Goal: Information Seeking & Learning: Learn about a topic

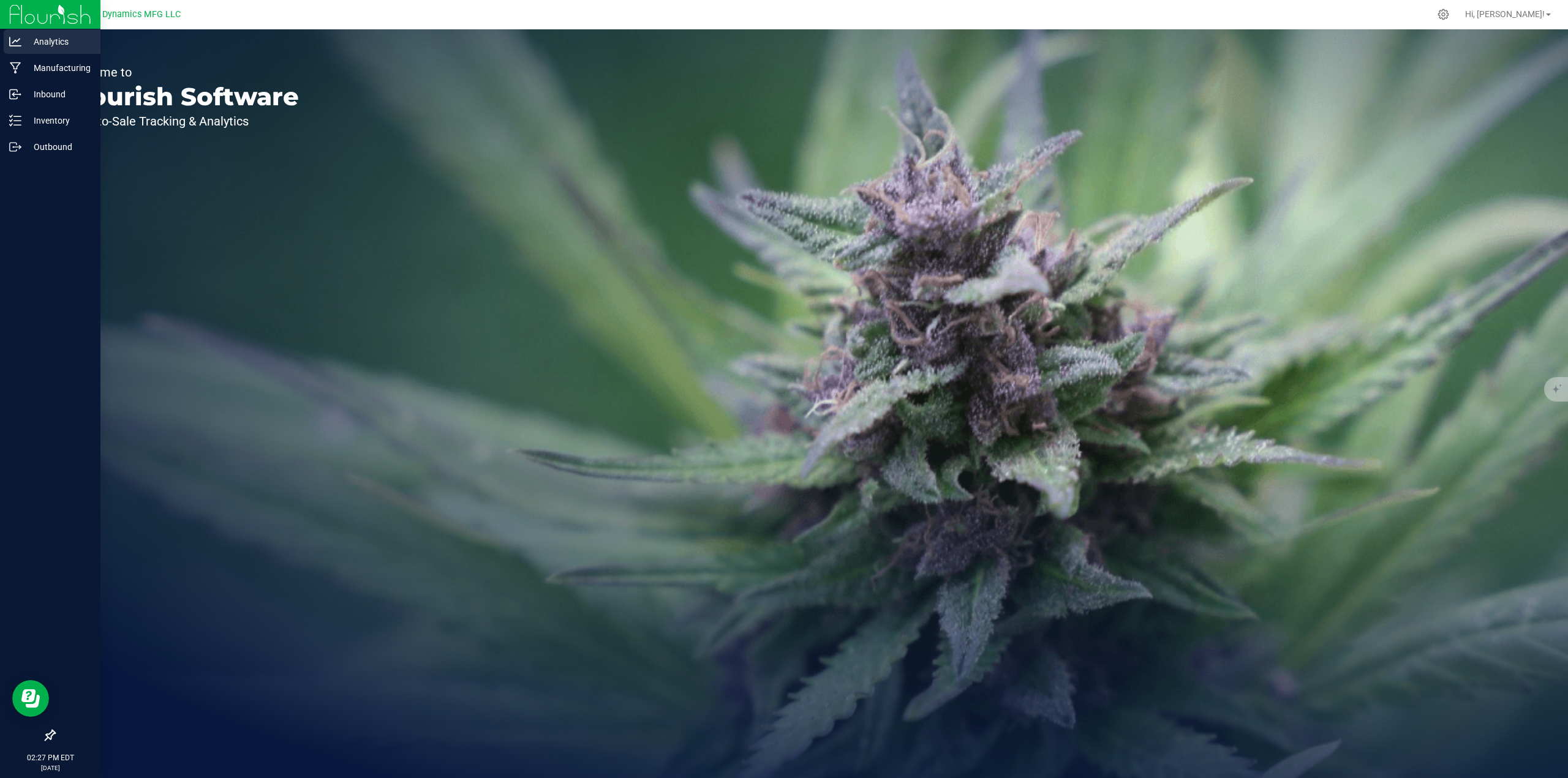
click at [40, 46] on p "Analytics" at bounding box center [59, 42] width 74 height 15
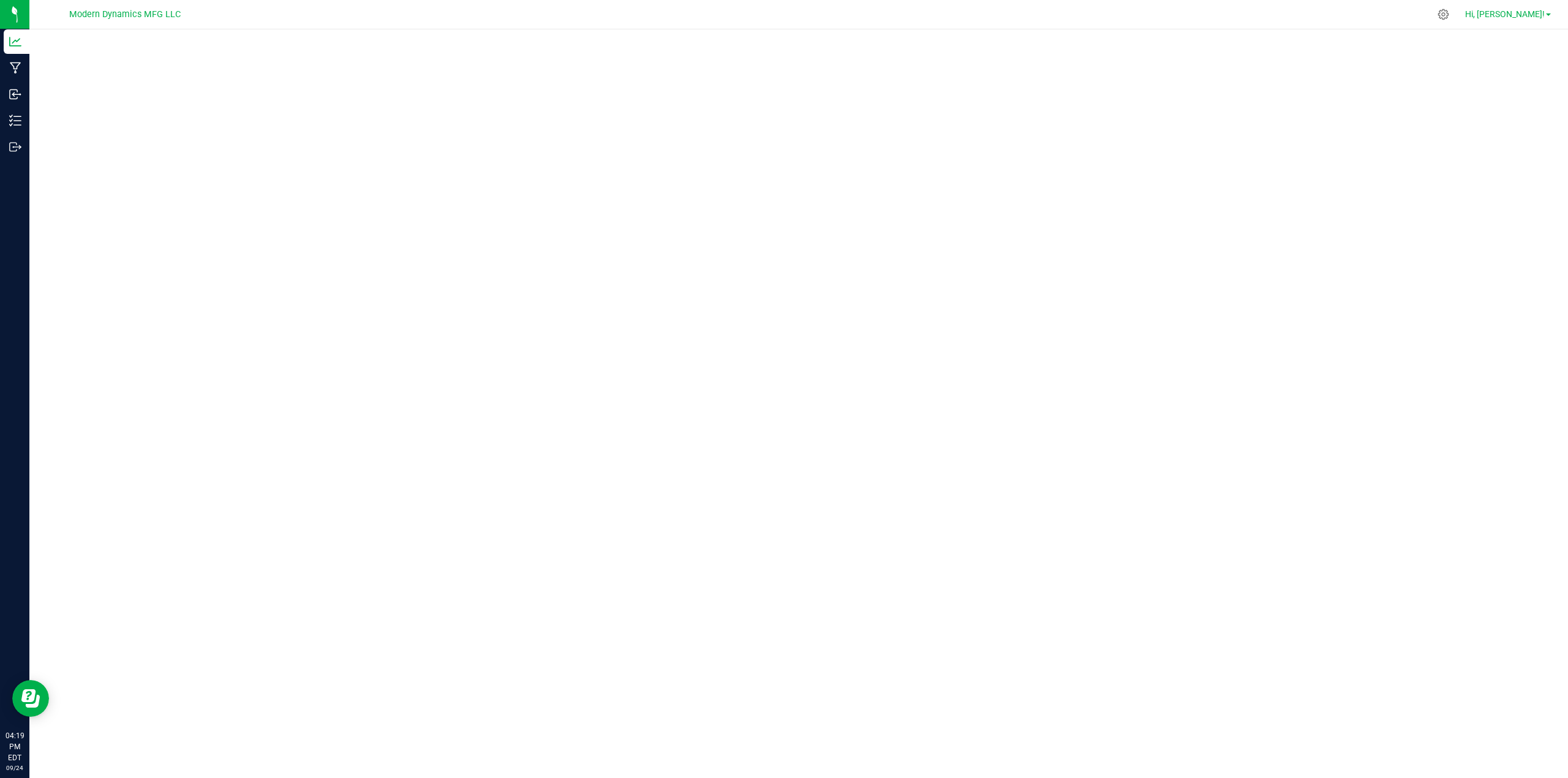
click at [1513, 19] on link "Hi, [PERSON_NAME]!" at bounding box center [1508, 13] width 96 height 13
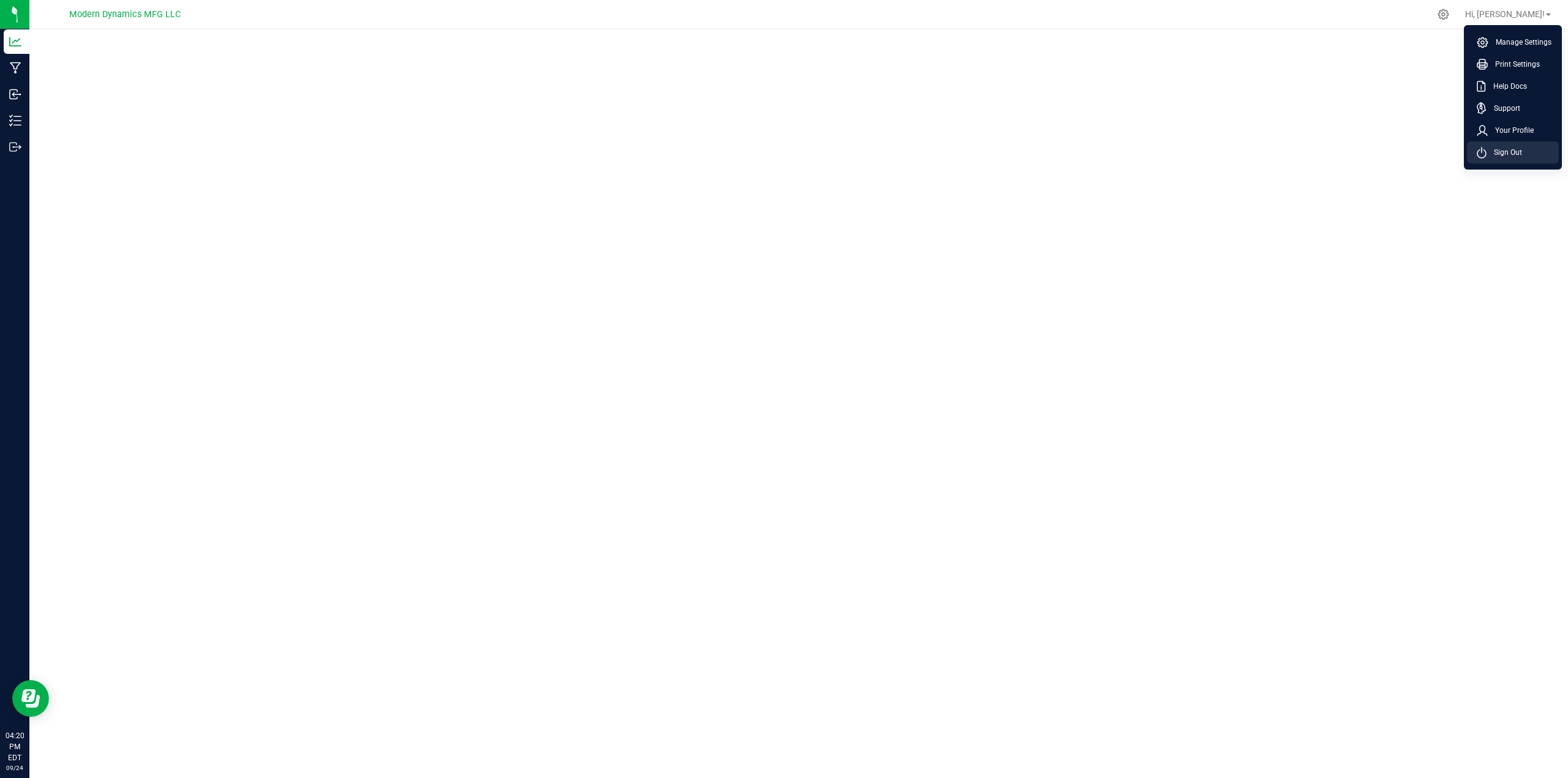
click at [1505, 151] on span "Sign Out" at bounding box center [1504, 153] width 35 height 13
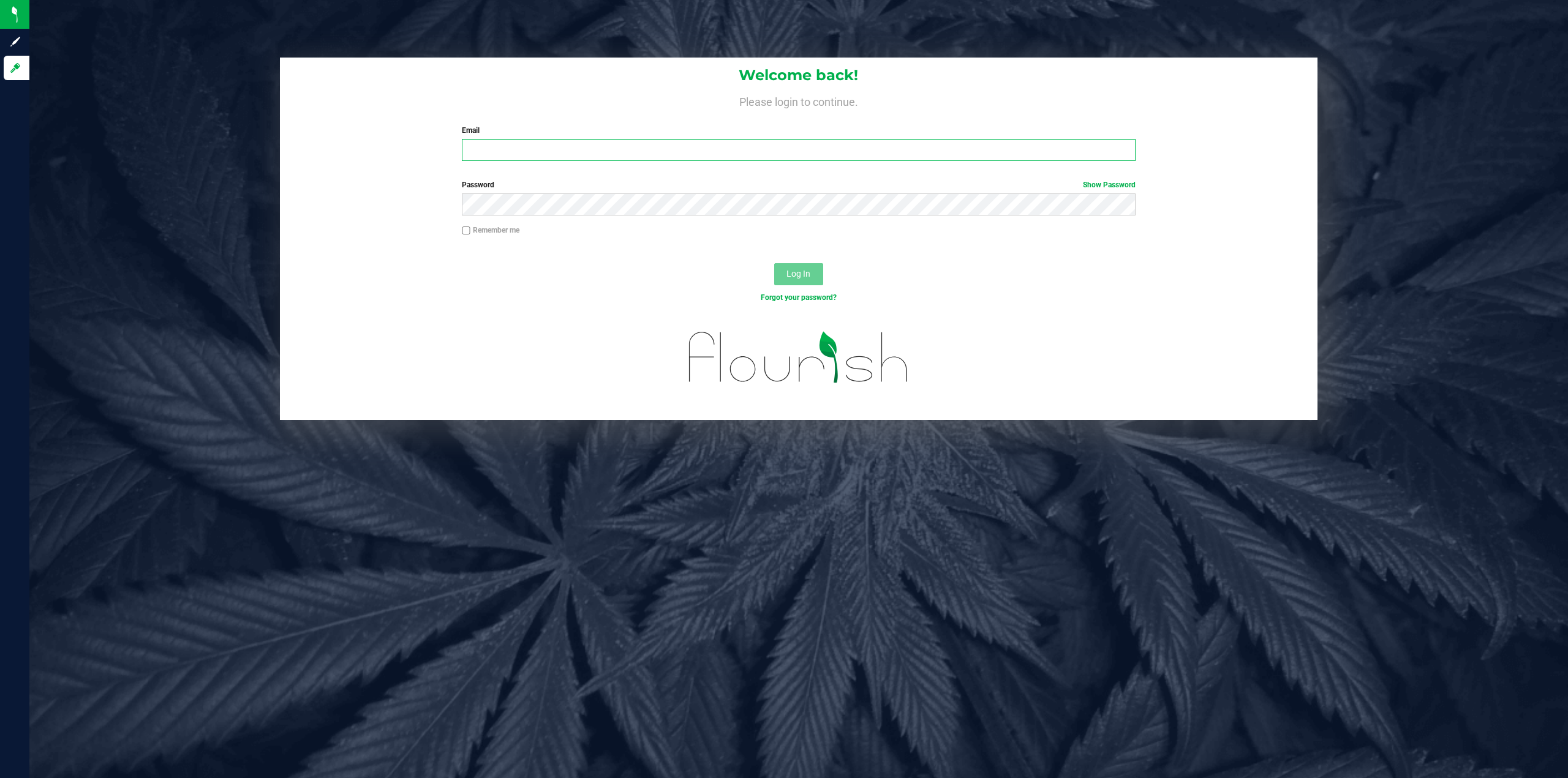
click at [496, 151] on input "Email" at bounding box center [799, 150] width 674 height 22
type input "steve@thestarbase.com"
click at [792, 274] on span "Log In" at bounding box center [798, 274] width 23 height 10
